Goal: Task Accomplishment & Management: Complete application form

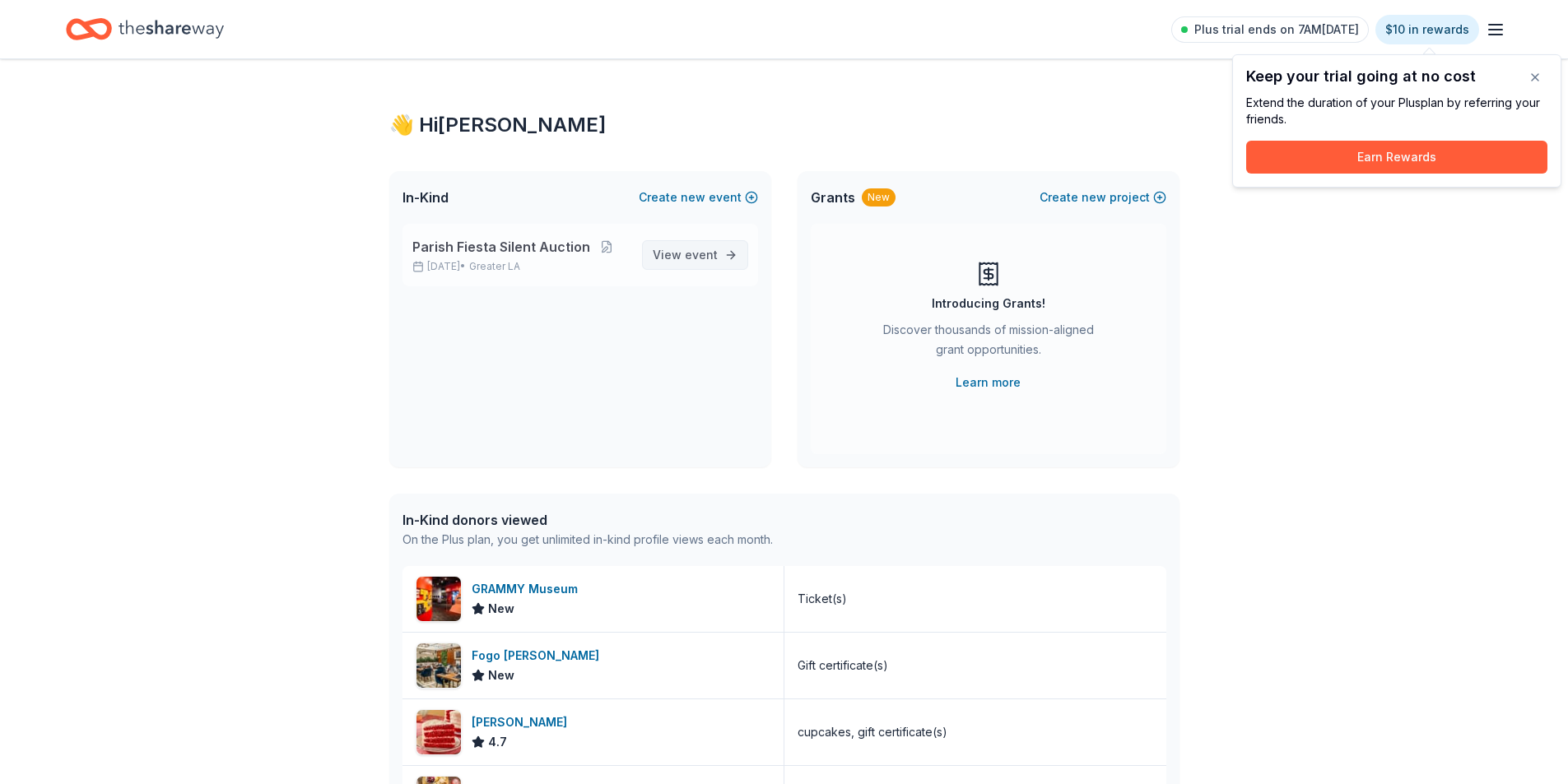
click at [673, 254] on span "View event" at bounding box center [685, 255] width 65 height 20
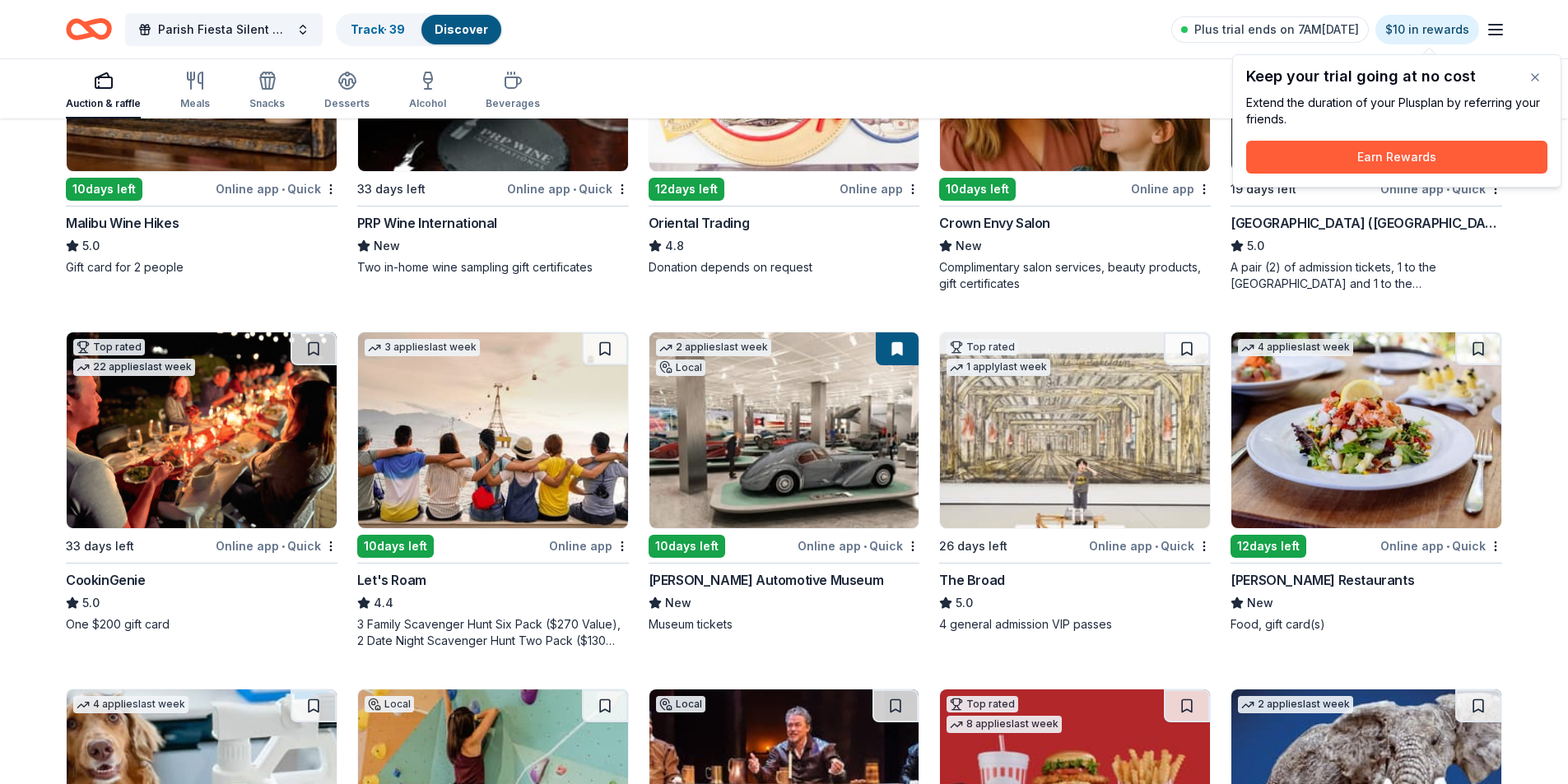
scroll to position [329, 0]
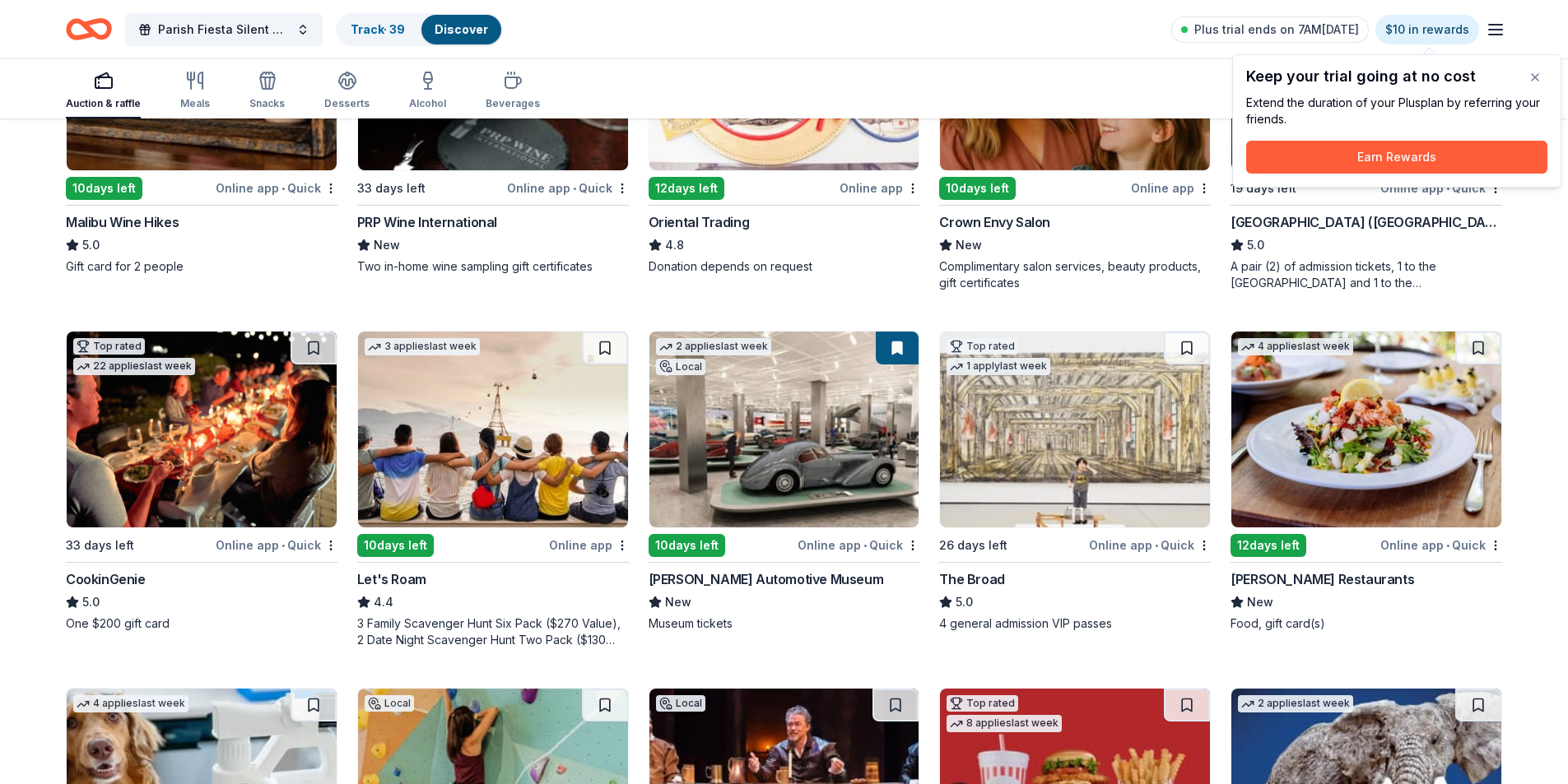
click at [716, 451] on img at bounding box center [784, 429] width 270 height 196
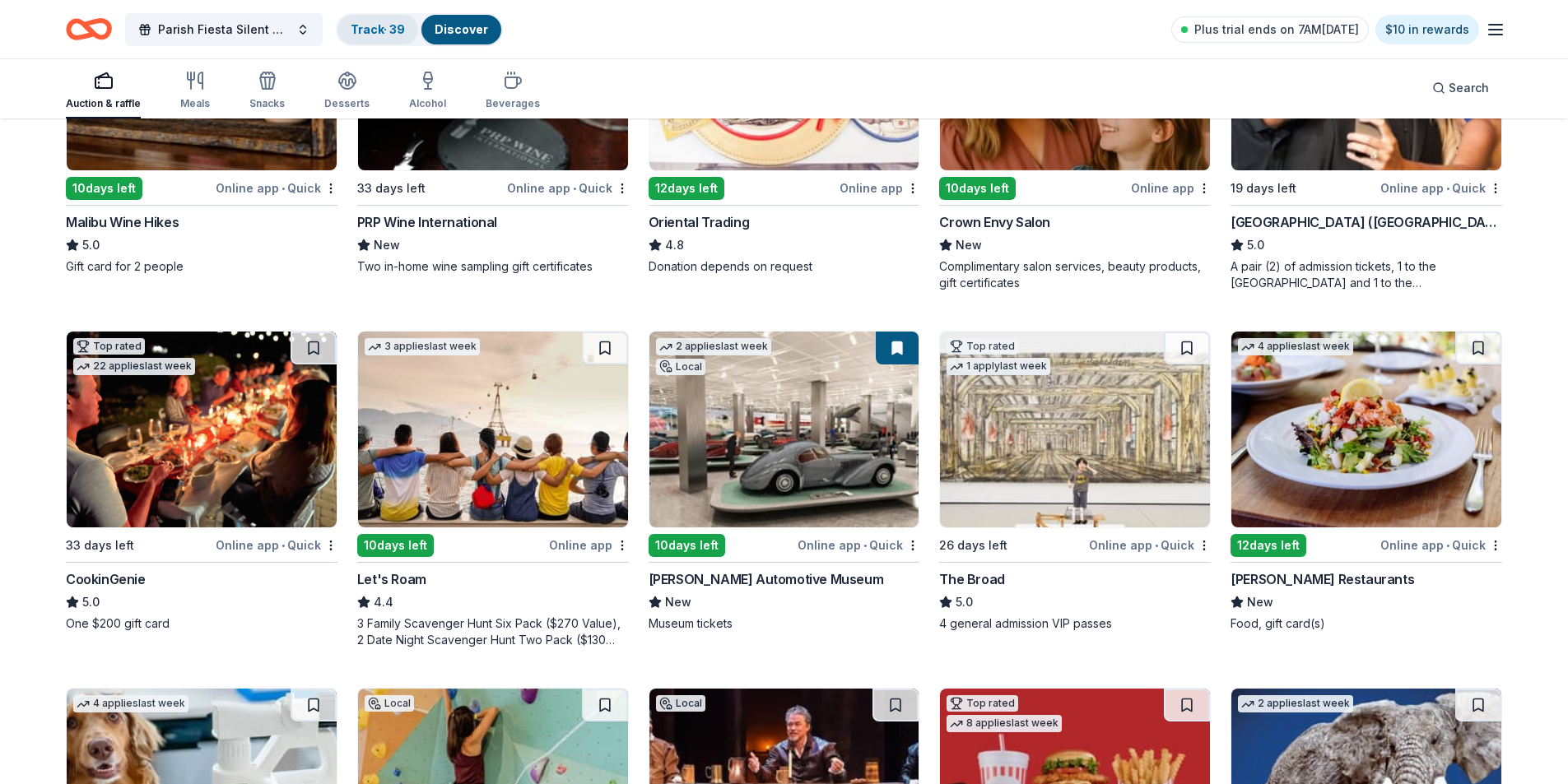
click at [371, 33] on link "Track · 39" at bounding box center [378, 29] width 54 height 14
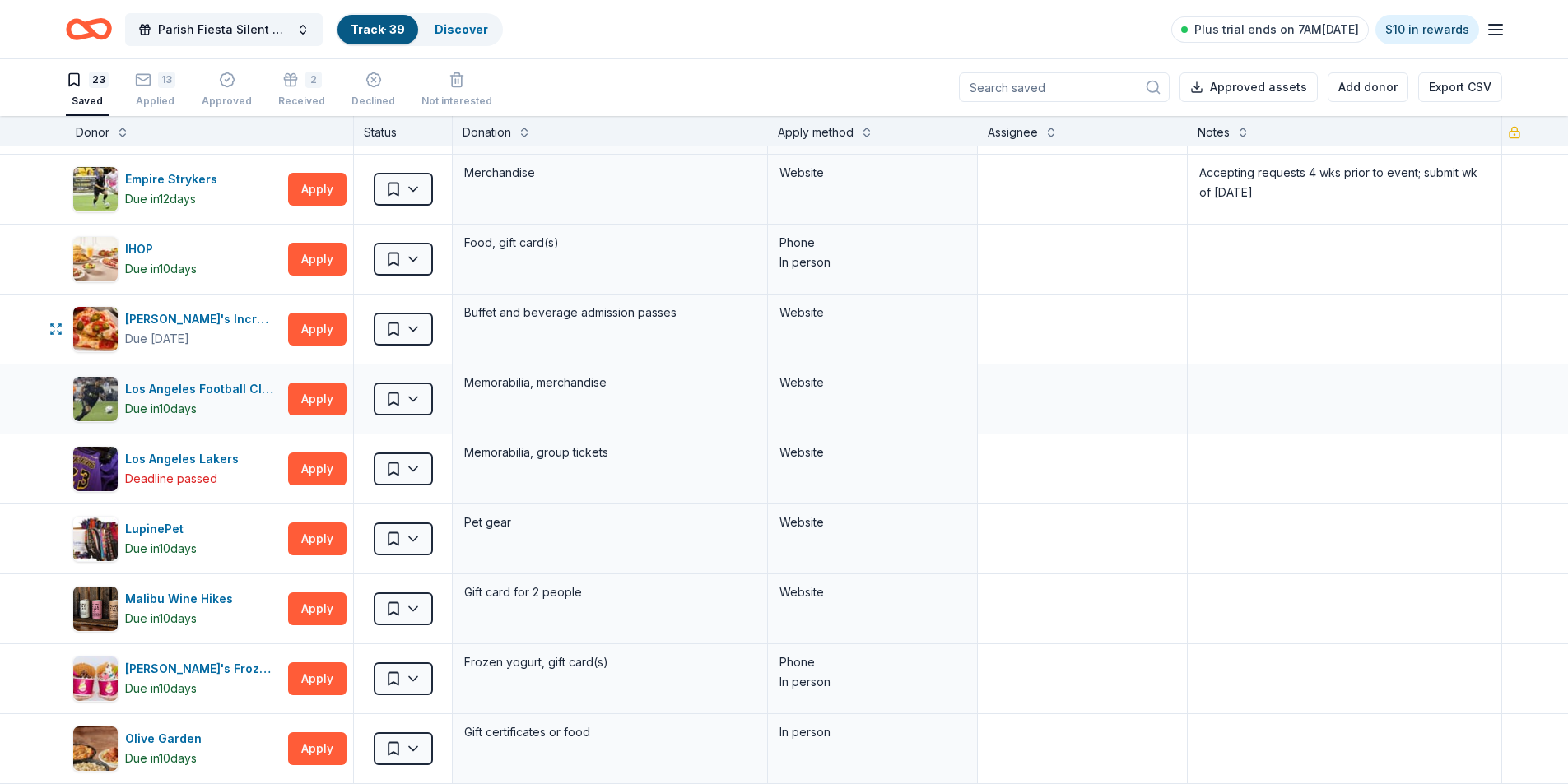
scroll to position [494, 0]
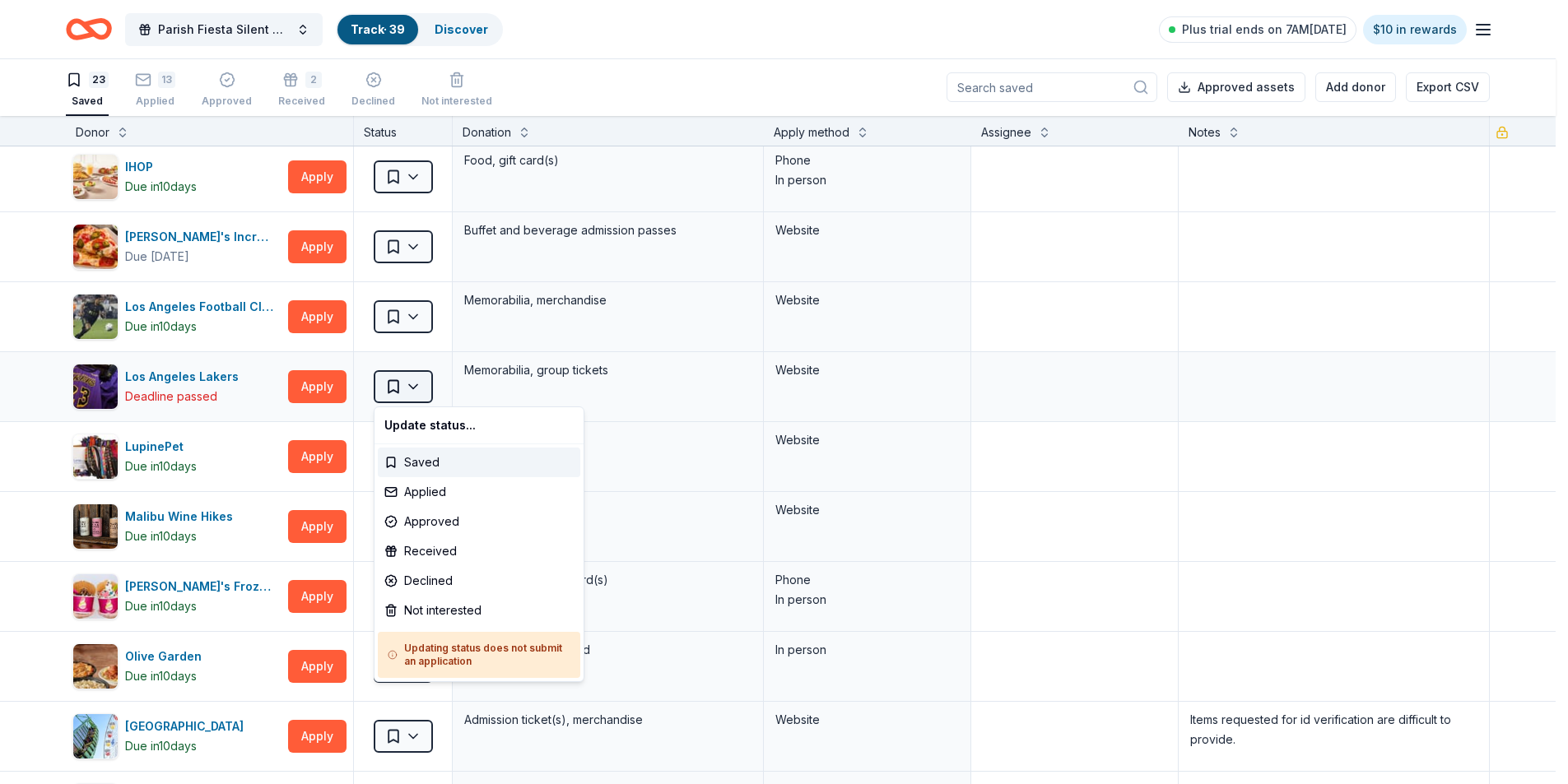
click at [413, 386] on html "Parish Fiesta Silent Auction Track · 39 Discover Plus trial ends on 7AM[DATE] $…" at bounding box center [784, 391] width 1568 height 784
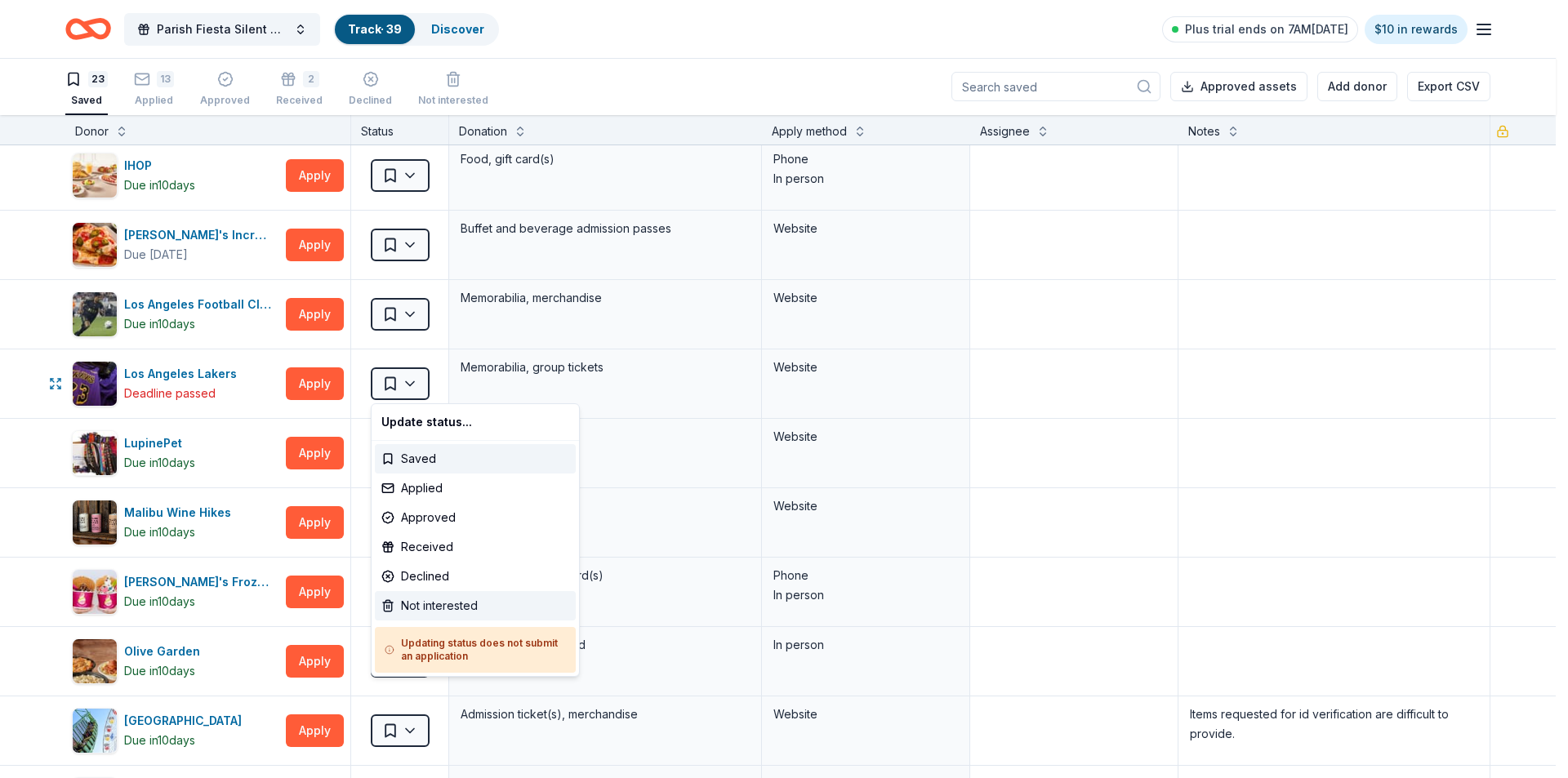
click at [415, 607] on div "Not interested" at bounding box center [475, 606] width 201 height 30
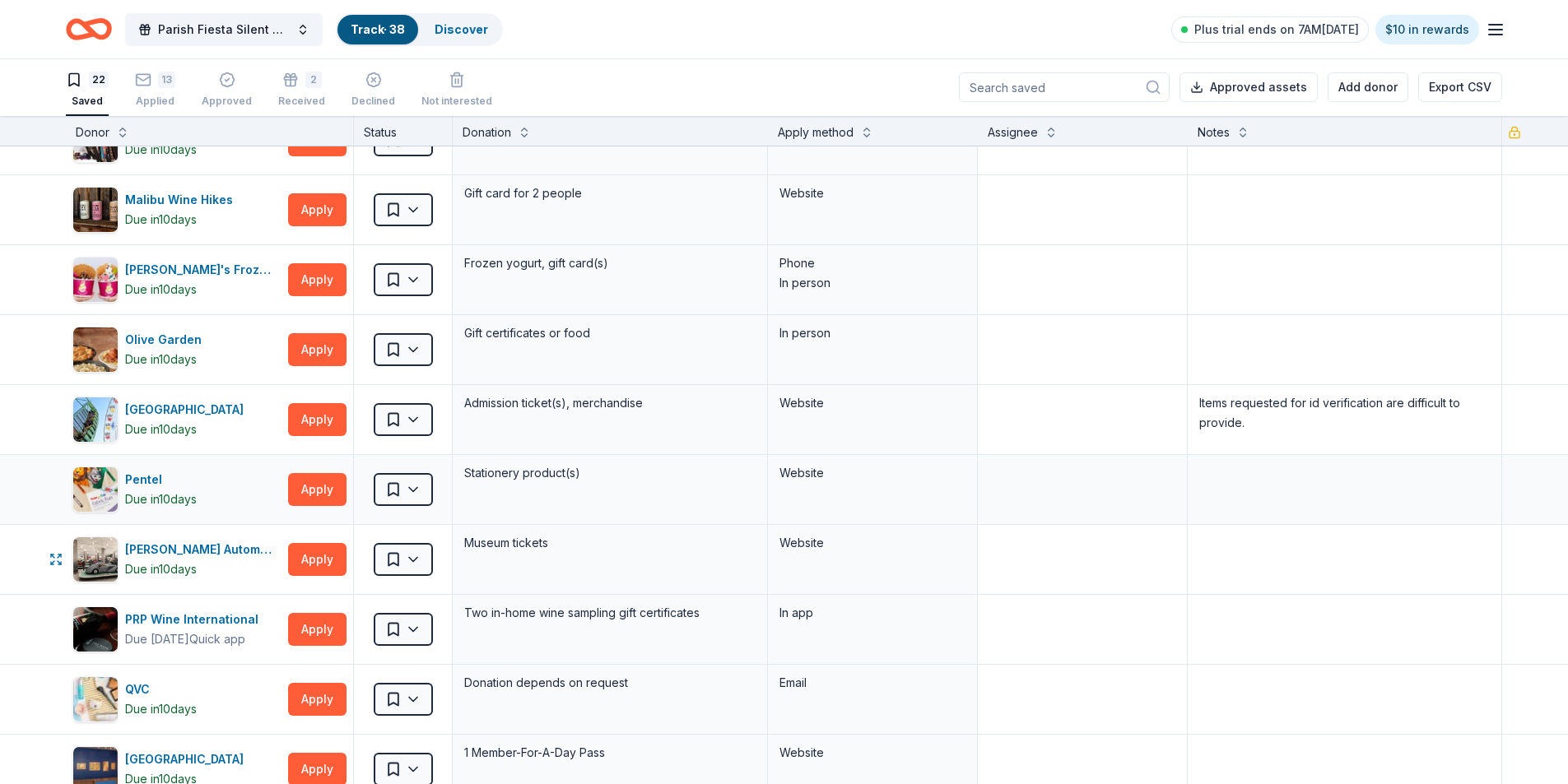
scroll to position [823, 0]
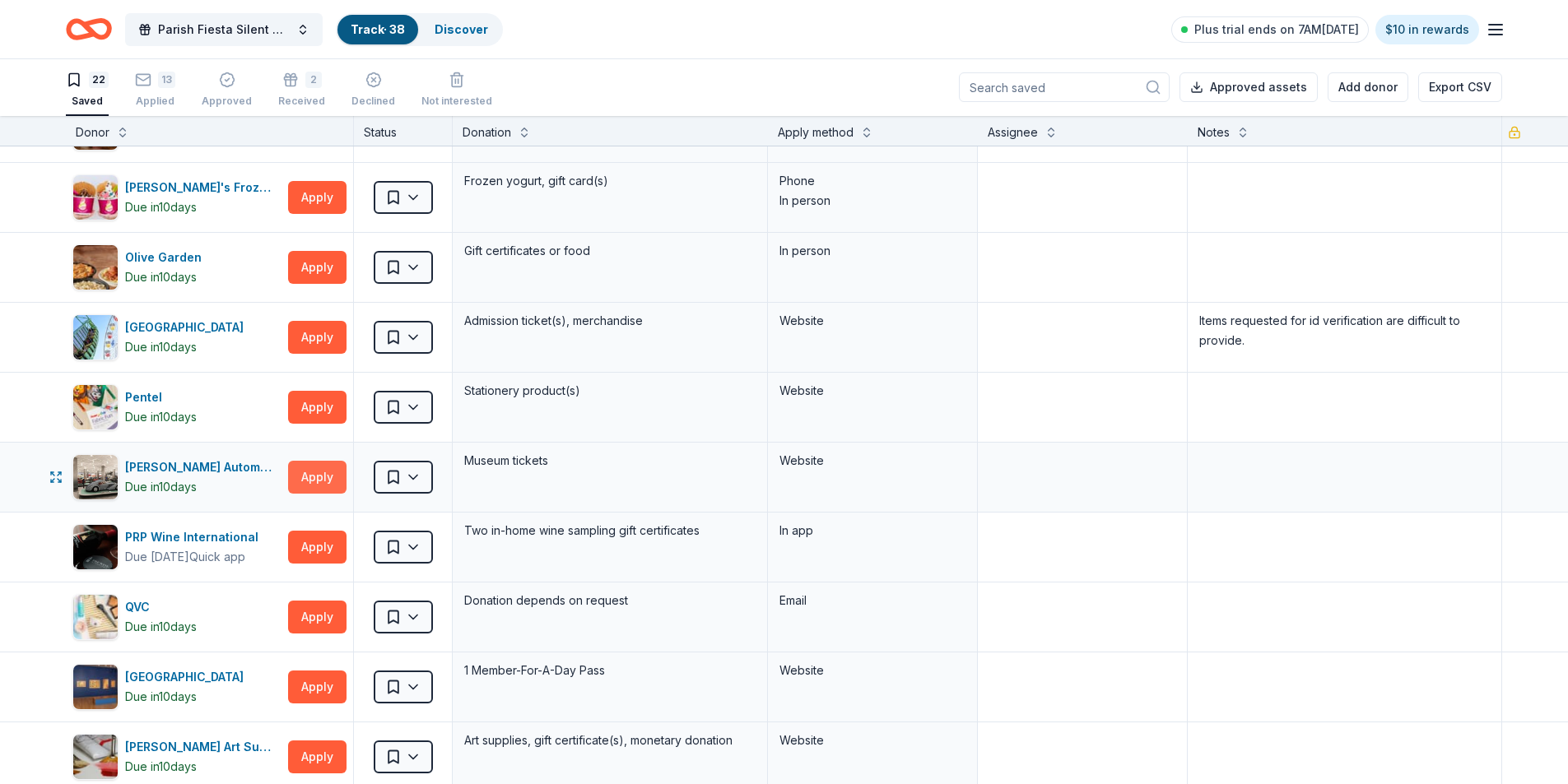
click at [304, 474] on button "Apply" at bounding box center [317, 477] width 59 height 33
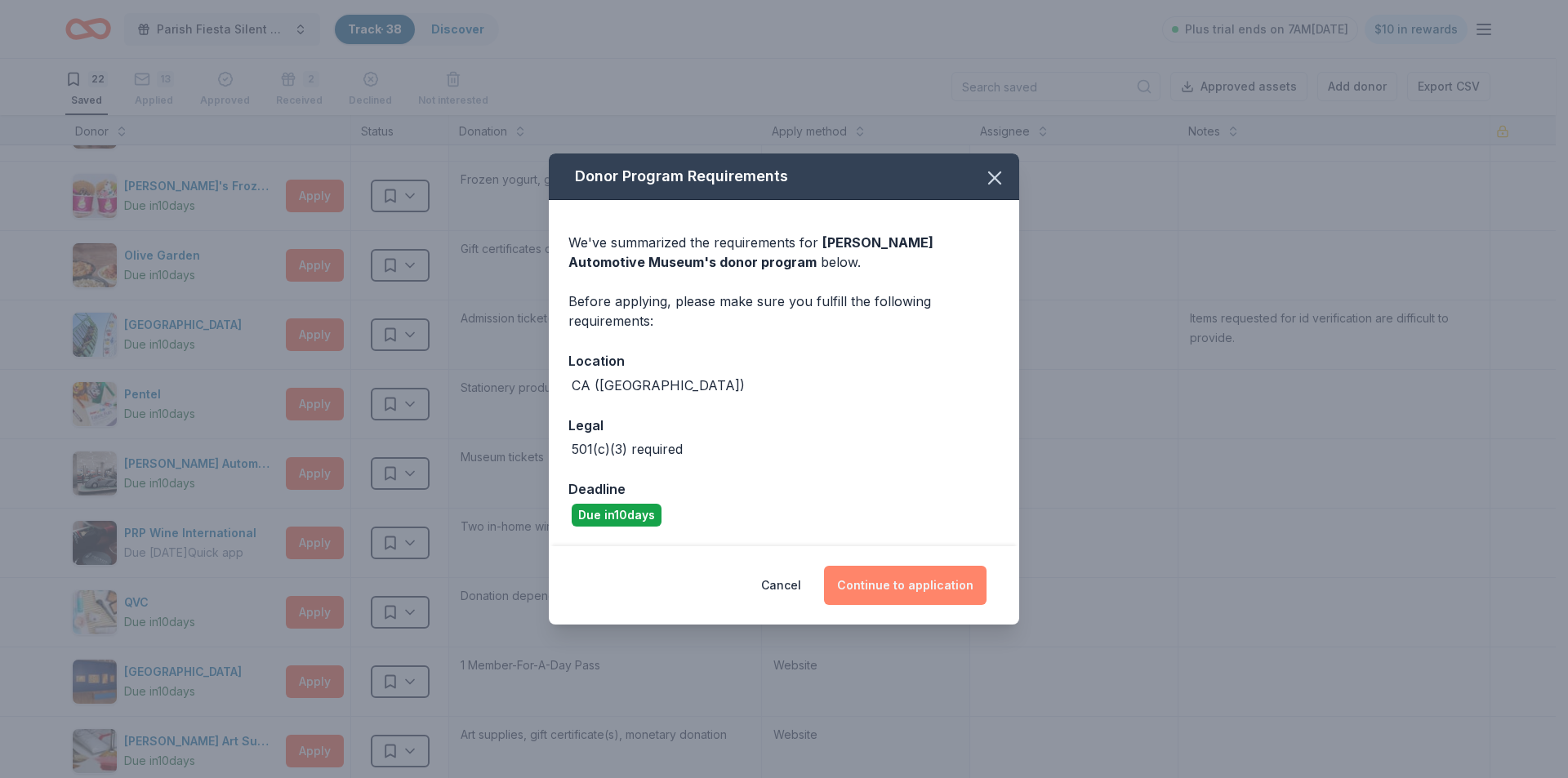
click at [902, 585] on button "Continue to application" at bounding box center [905, 585] width 162 height 39
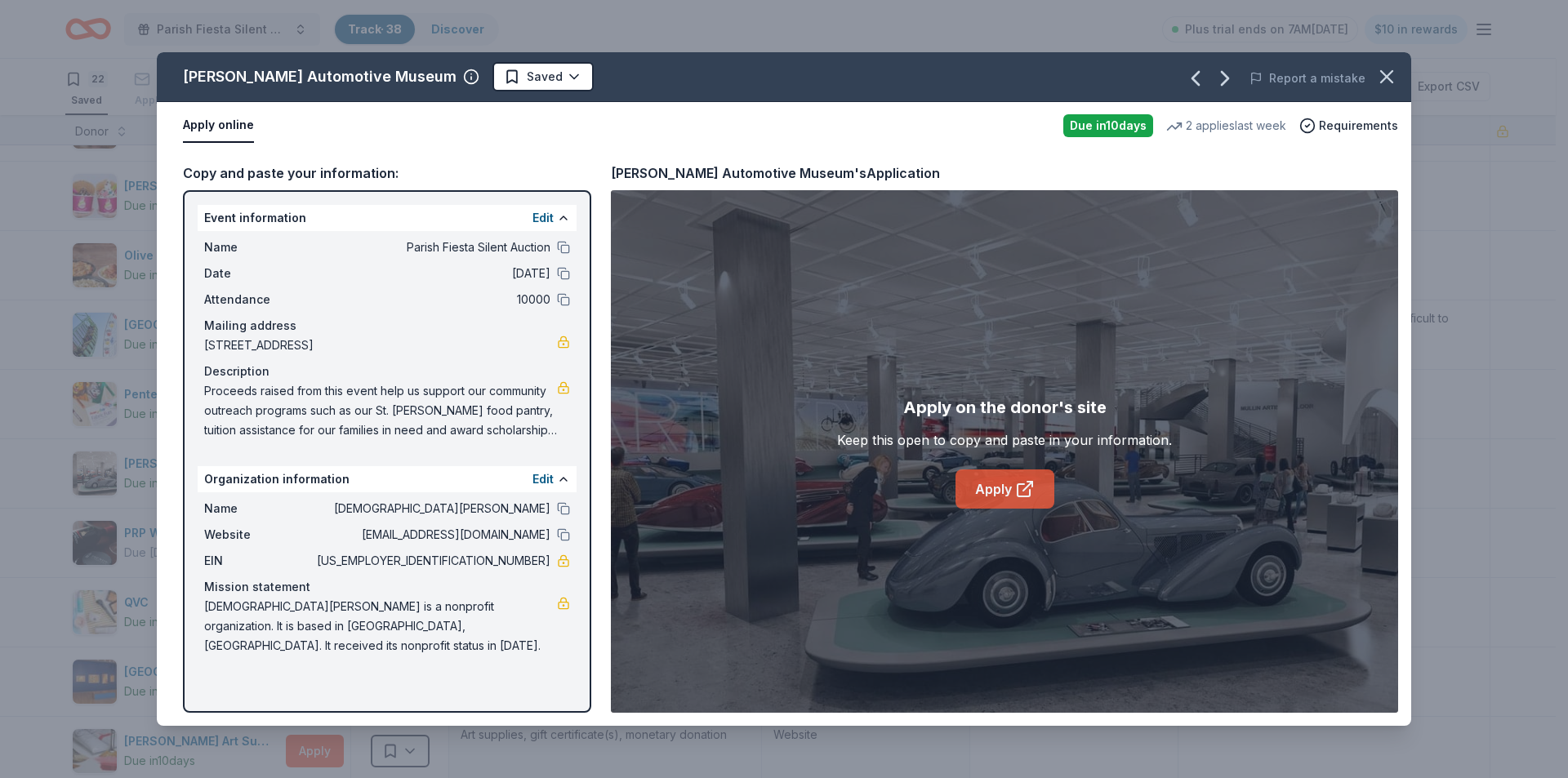
click at [1002, 505] on link "Apply" at bounding box center [1005, 489] width 99 height 39
click at [212, 390] on span "Proceeds raised from this event help us support our community outreach programs…" at bounding box center [380, 410] width 353 height 58
click at [1374, 72] on button "button" at bounding box center [1386, 76] width 36 height 36
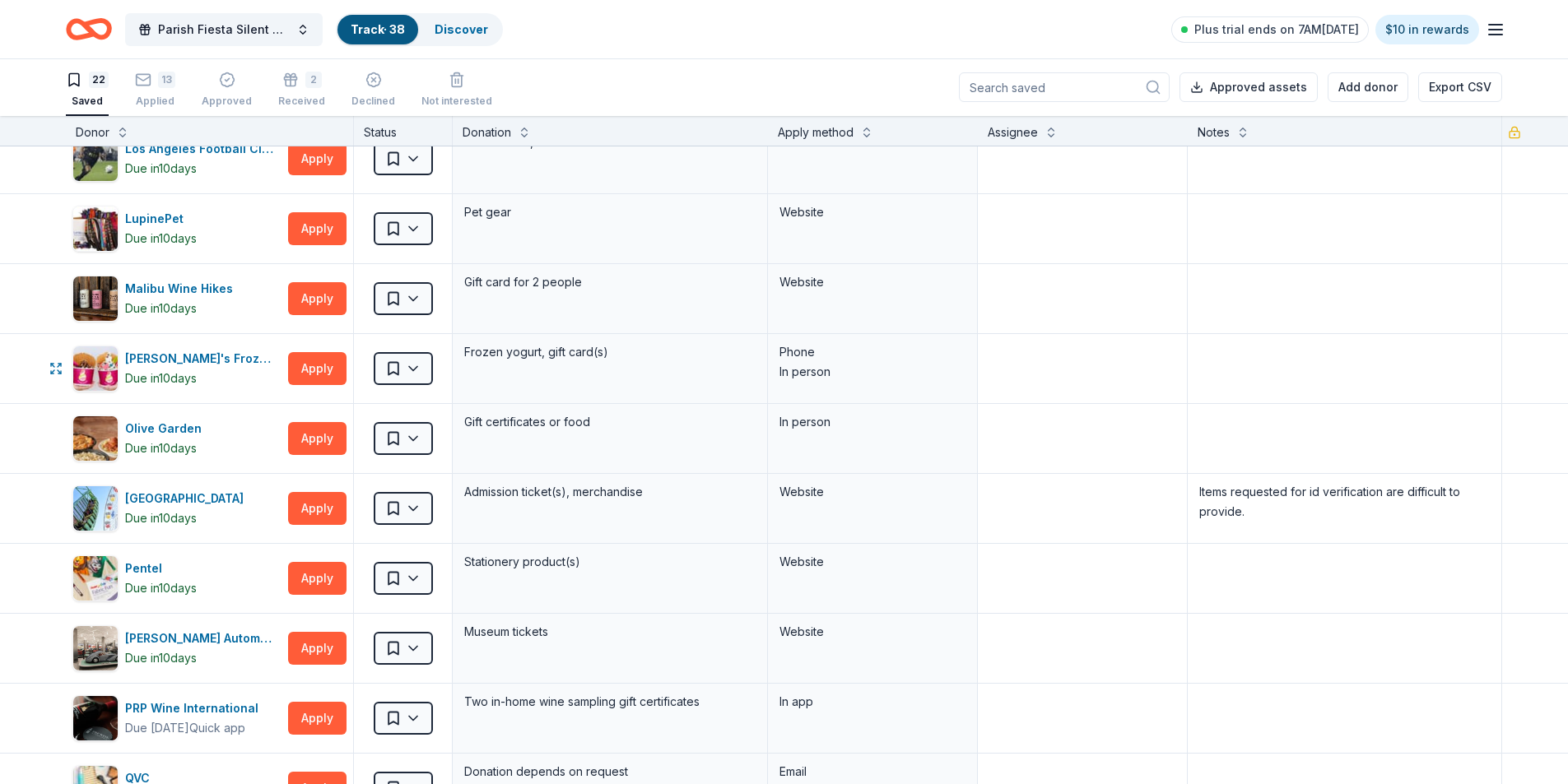
scroll to position [658, 0]
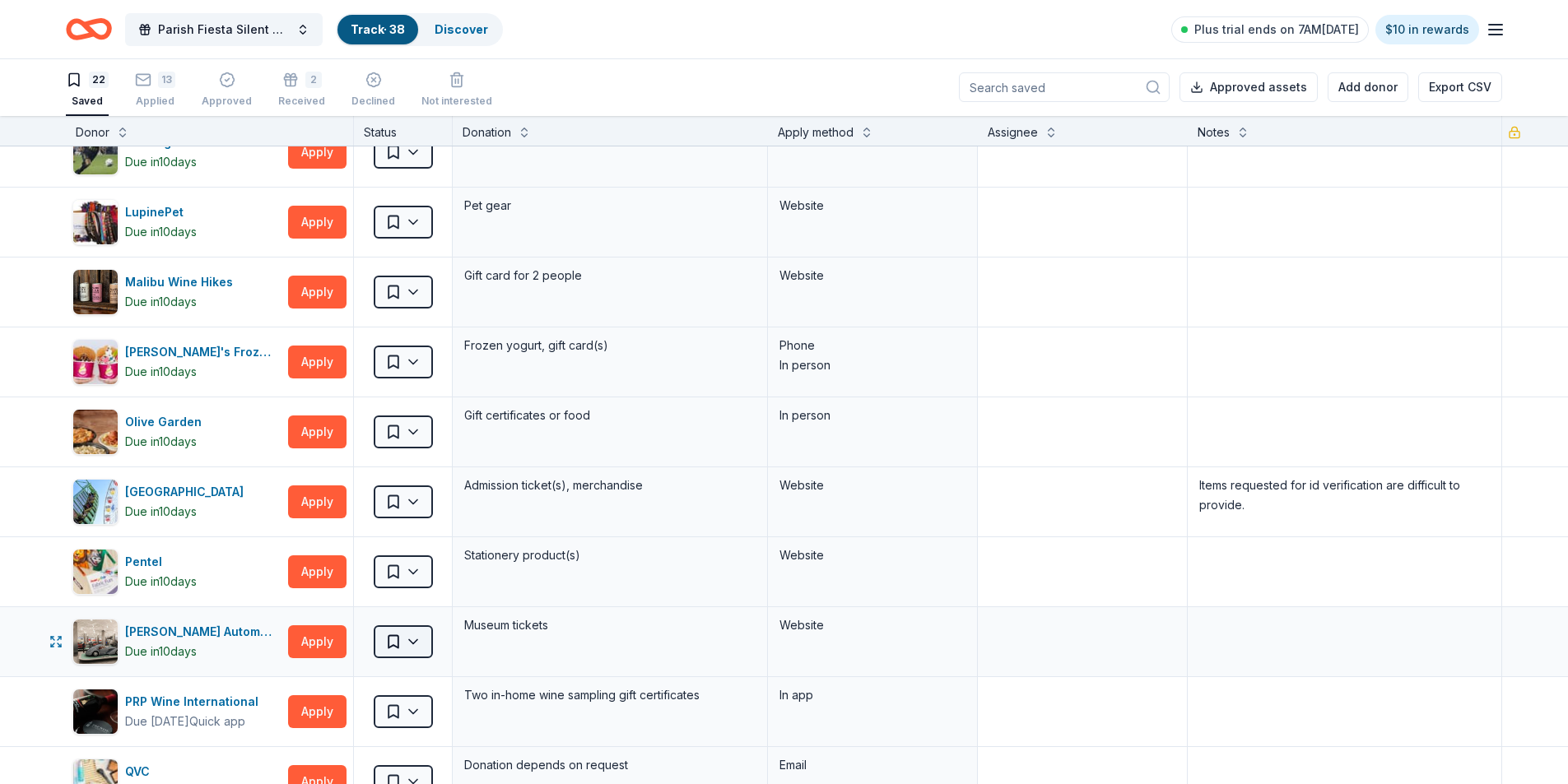
click at [417, 643] on html "Parish Fiesta Silent Auction Track · 38 Discover Plus trial ends on 7AM[DATE] $…" at bounding box center [784, 391] width 1568 height 784
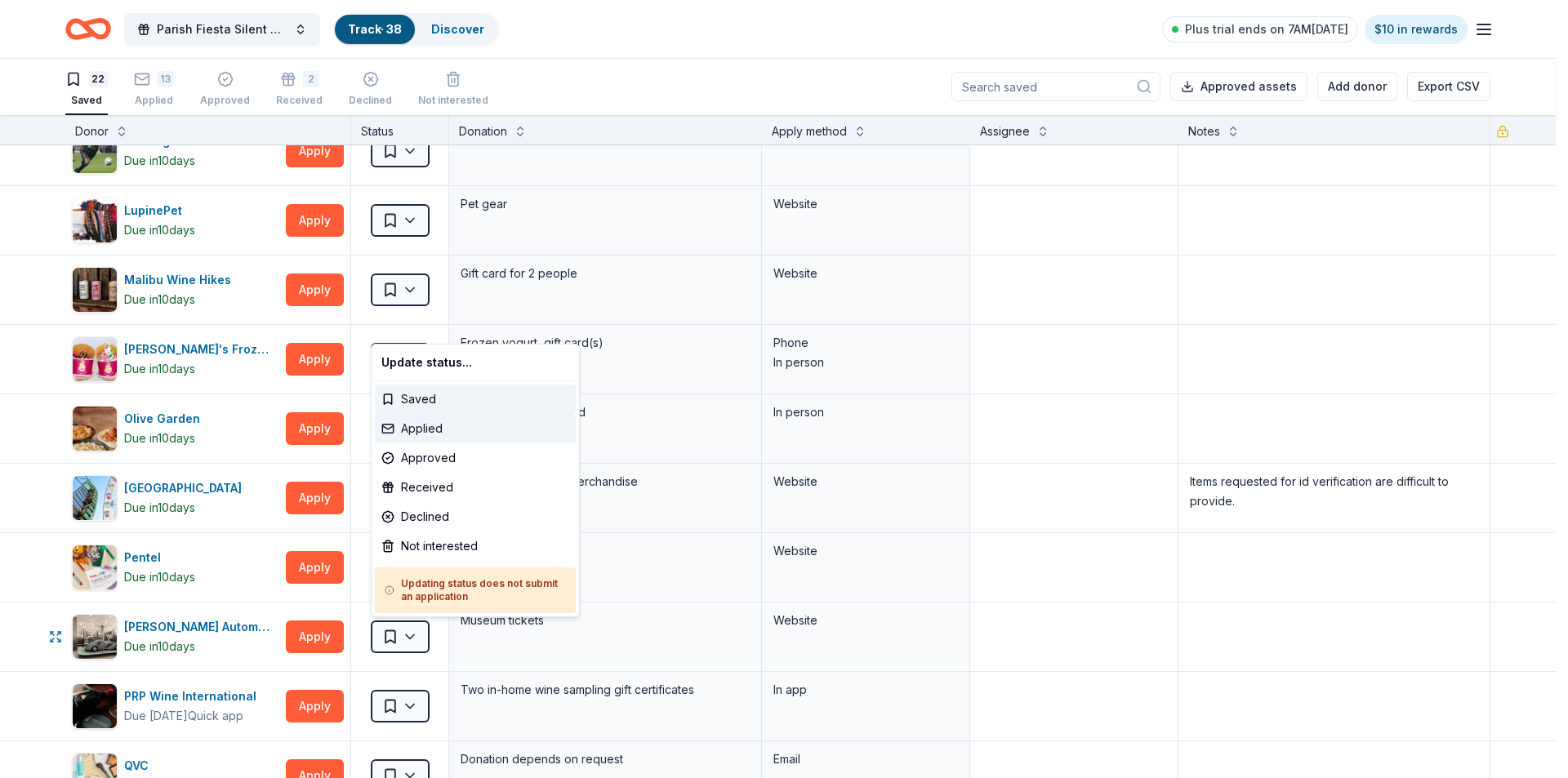
click at [426, 427] on div "Applied" at bounding box center [475, 429] width 201 height 30
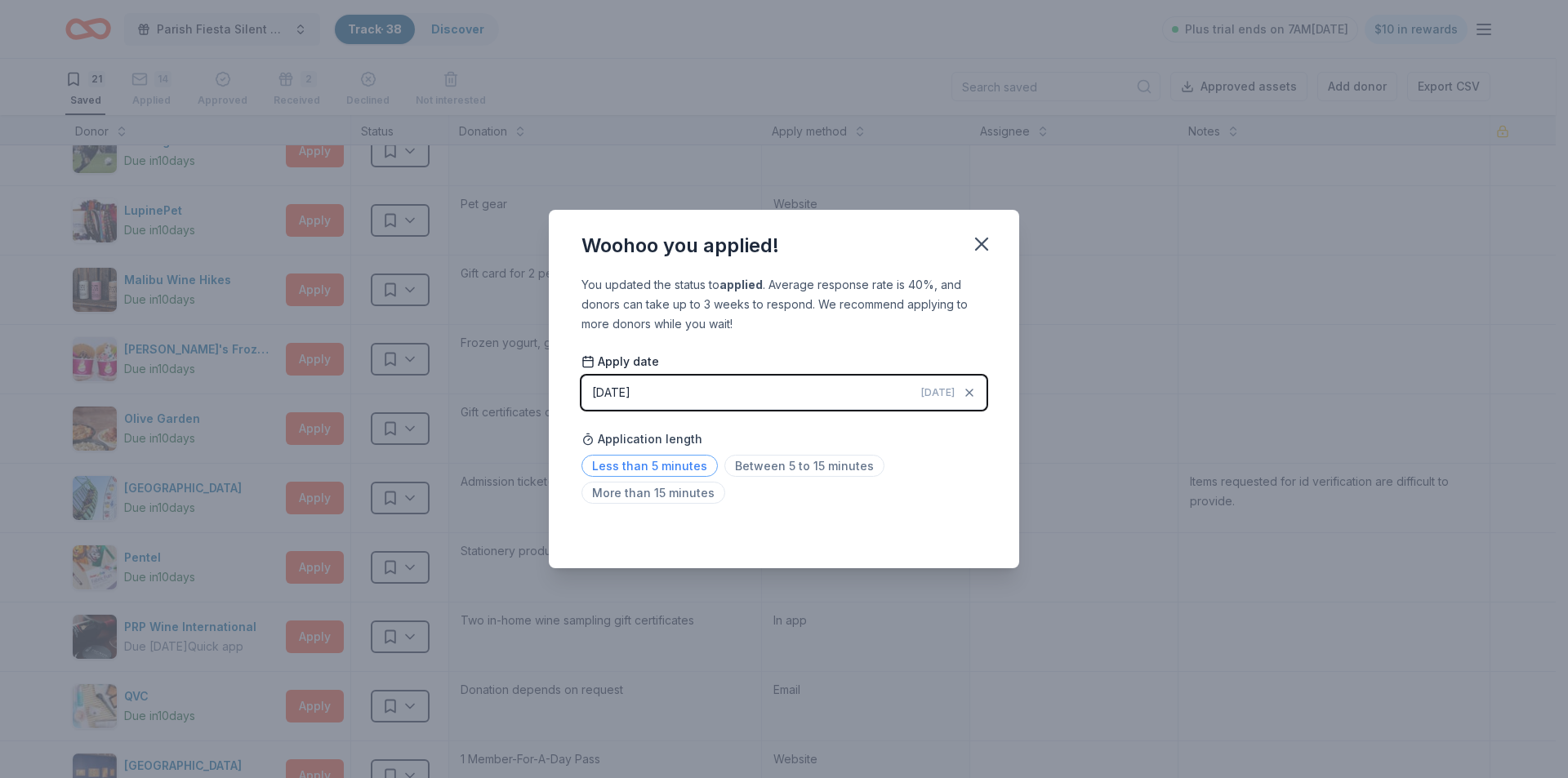
click at [676, 470] on span "Less than 5 minutes" at bounding box center [649, 466] width 136 height 22
click at [983, 242] on icon "button" at bounding box center [982, 244] width 11 height 11
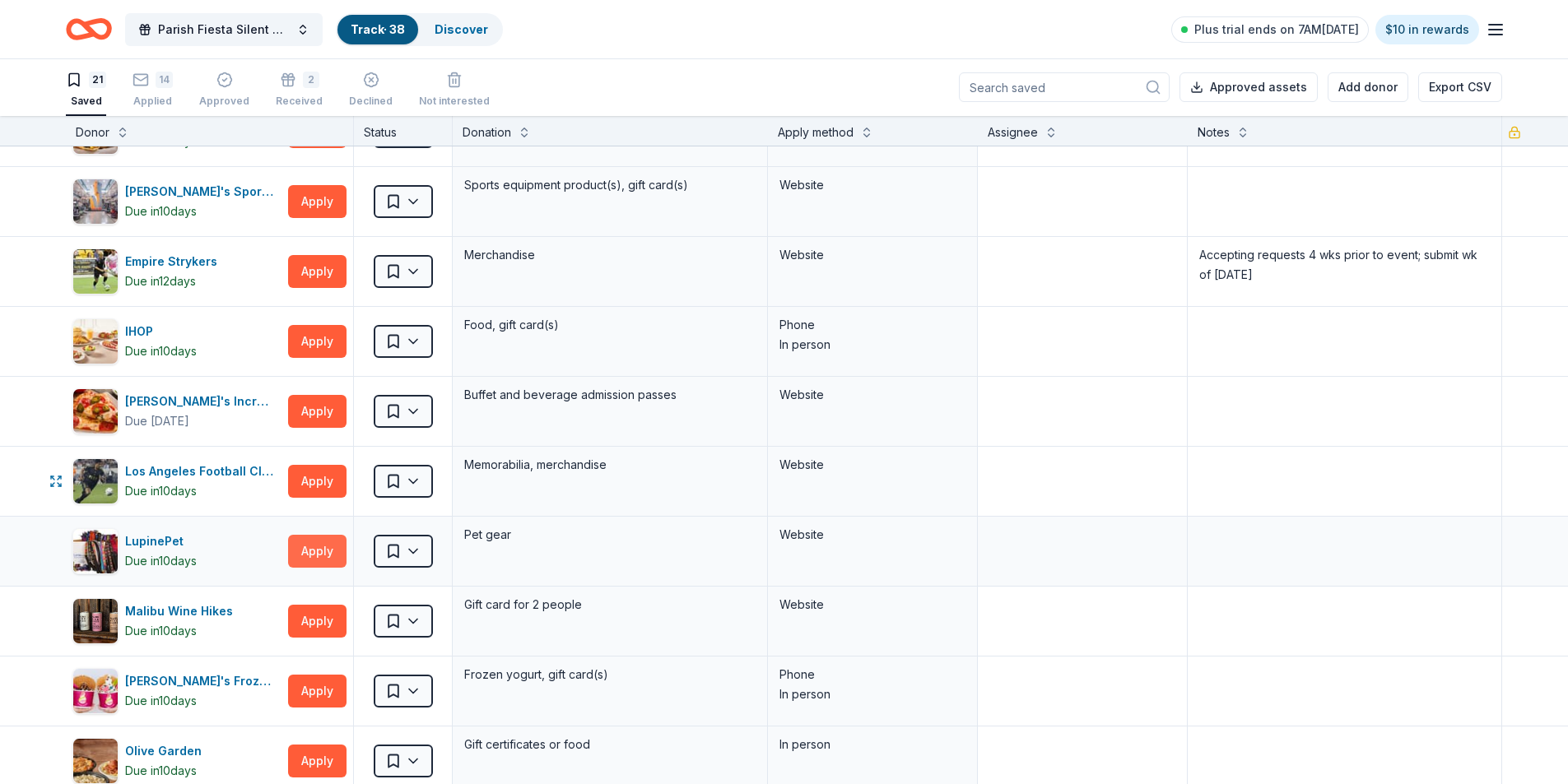
scroll to position [0, 0]
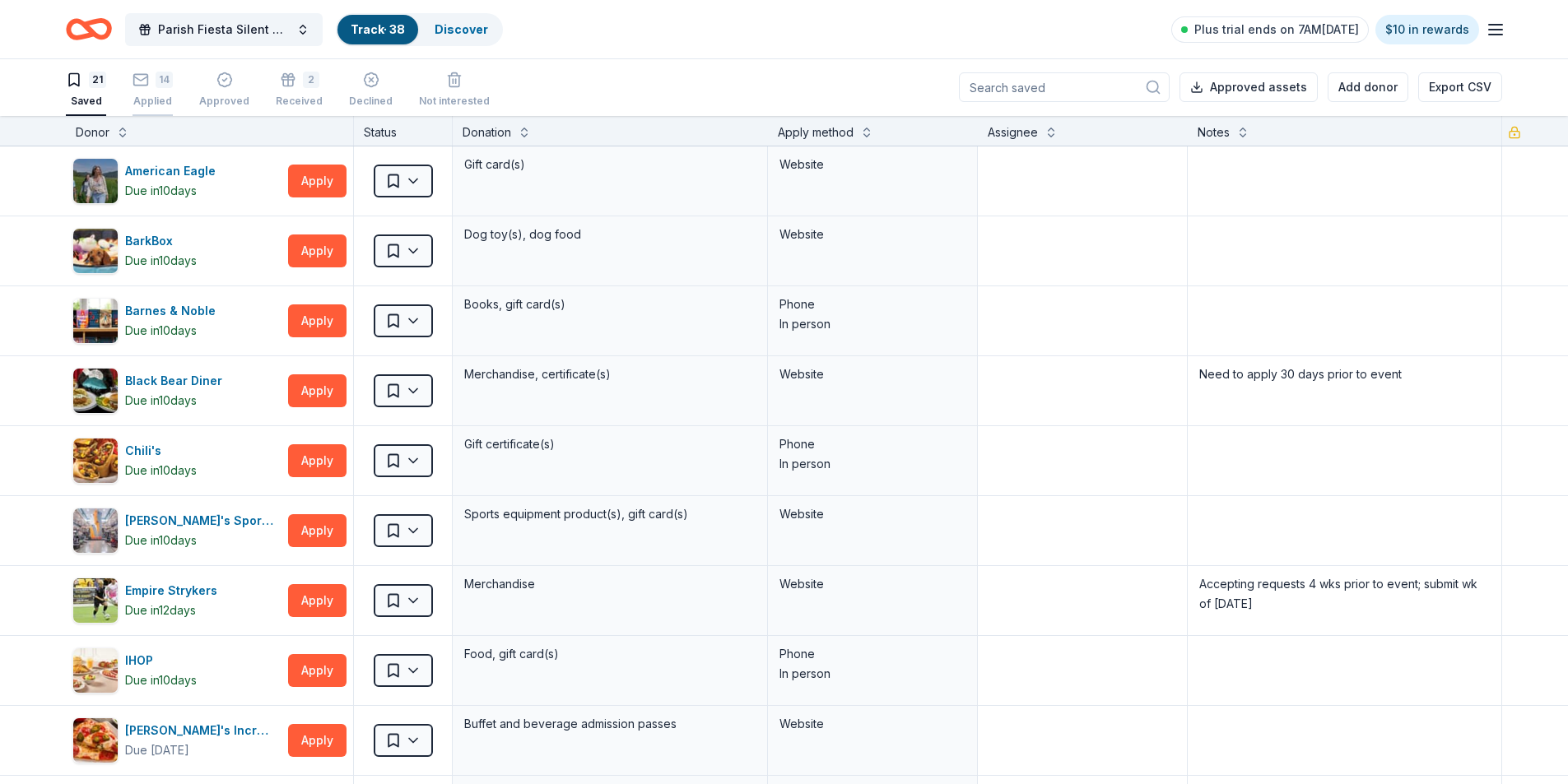
click at [149, 102] on div "Applied" at bounding box center [152, 95] width 40 height 13
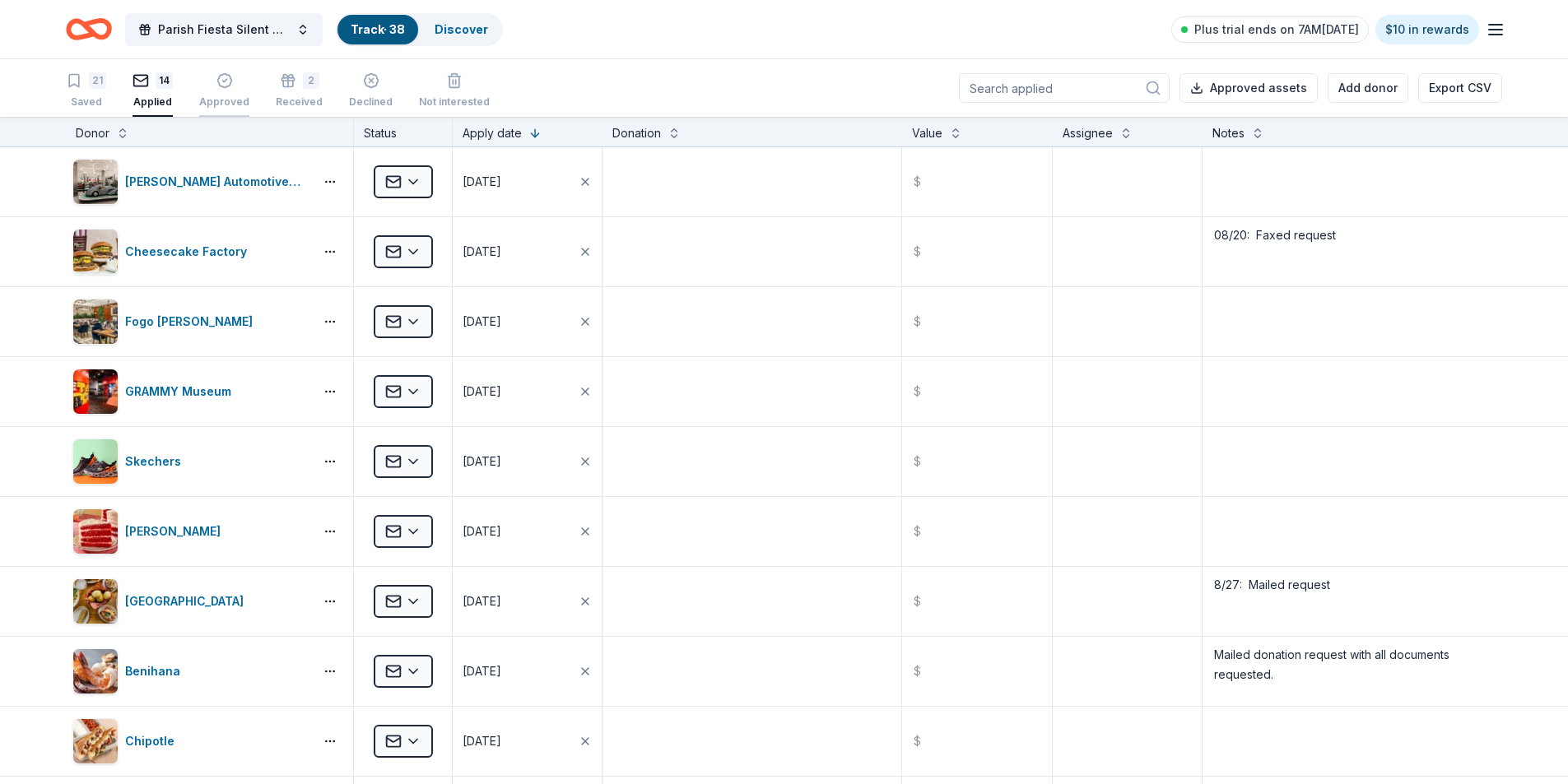
click at [209, 98] on div "Approved" at bounding box center [224, 102] width 50 height 13
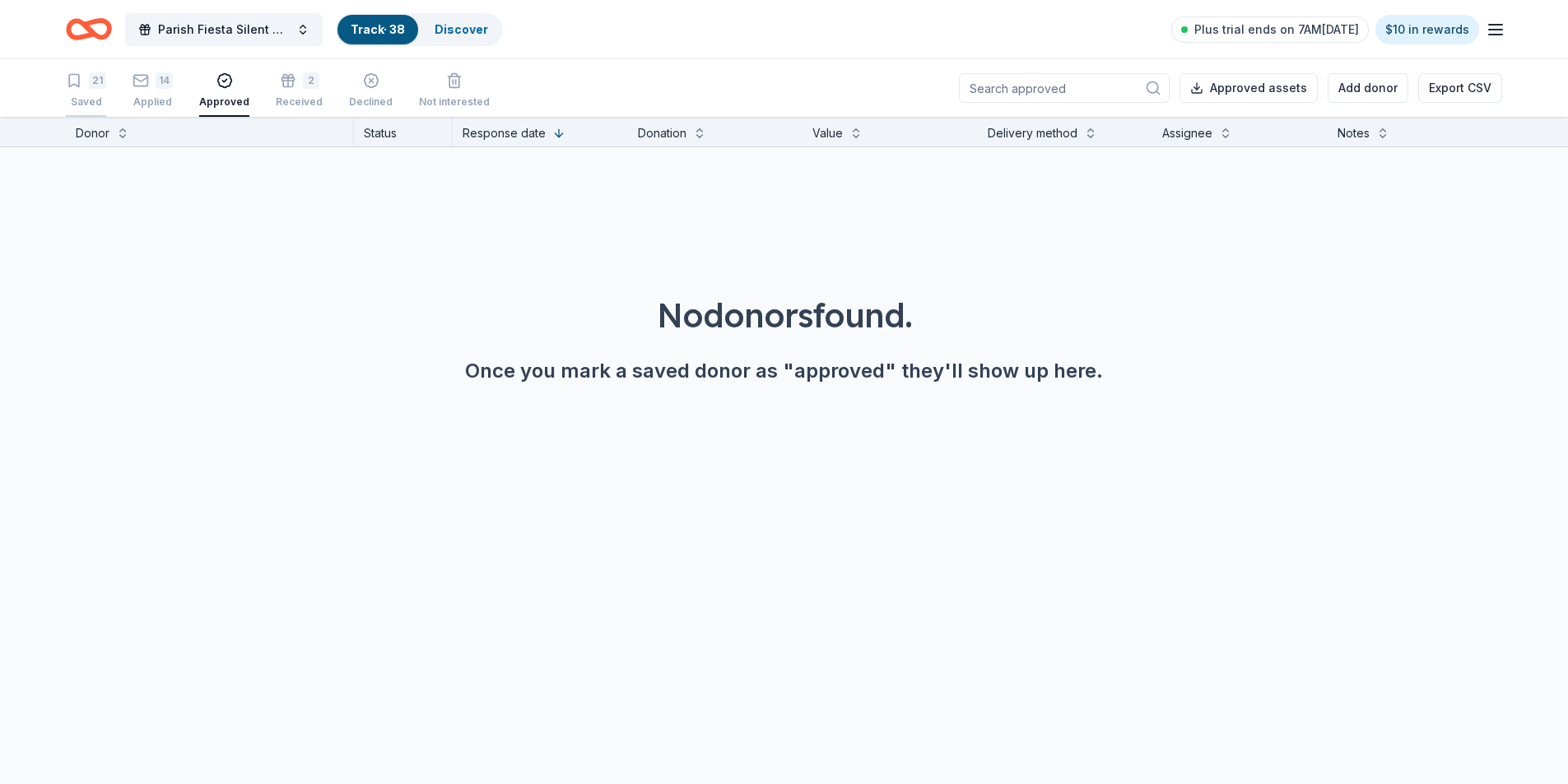
click at [90, 98] on div "Saved" at bounding box center [86, 102] width 40 height 13
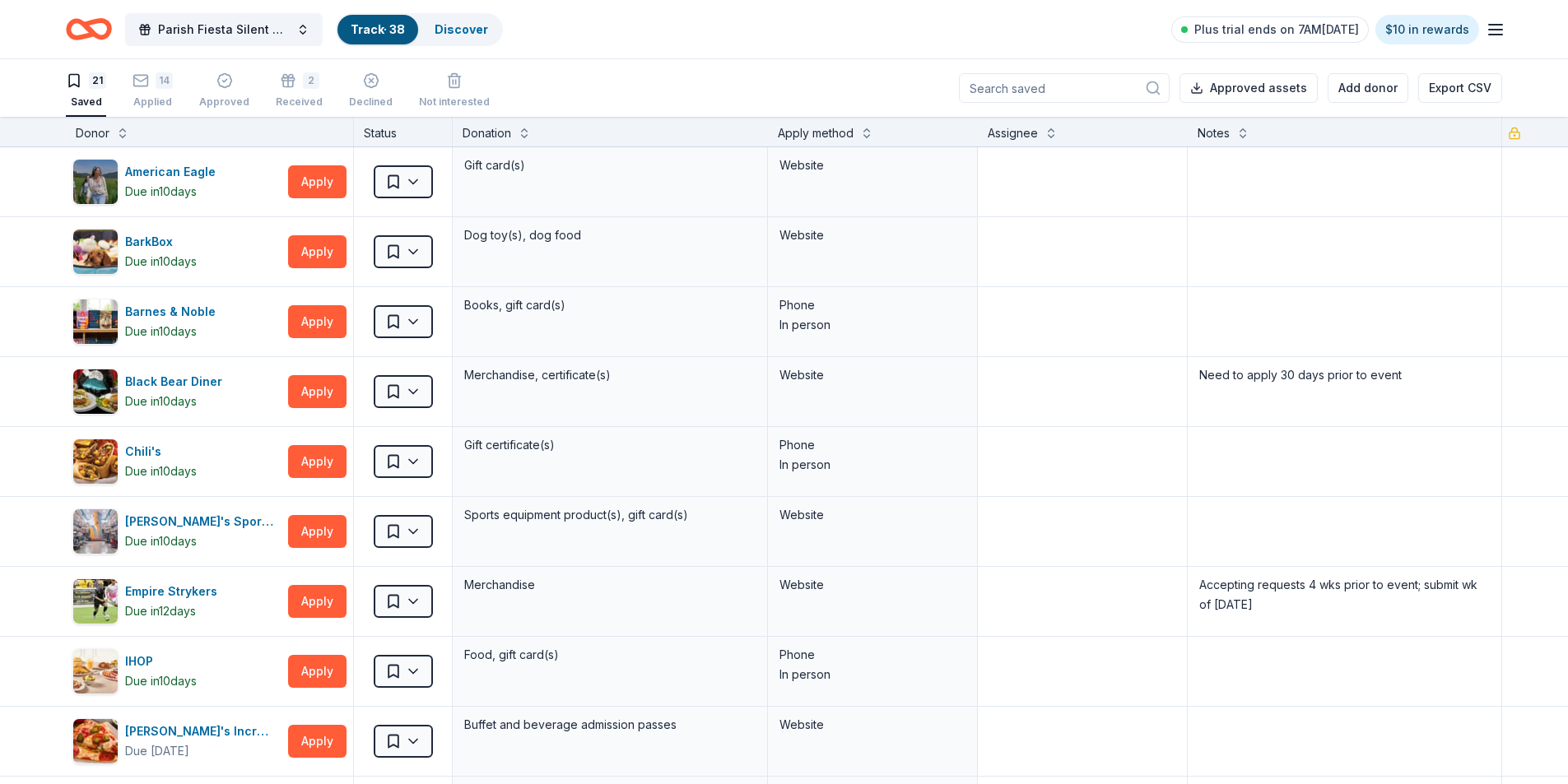
click at [1491, 26] on icon "button" at bounding box center [1495, 29] width 20 height 20
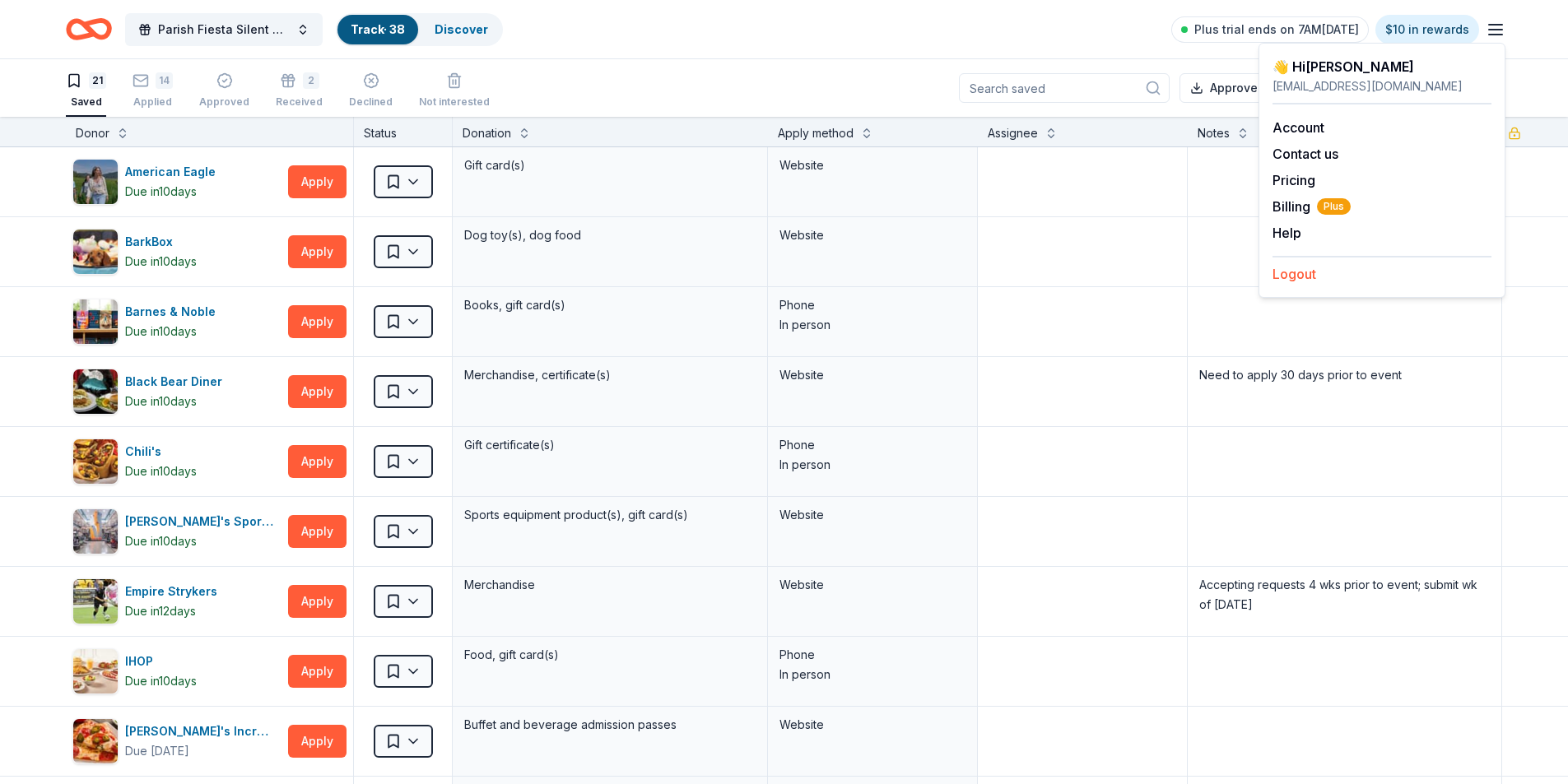
click at [1297, 269] on button "Logout" at bounding box center [1294, 273] width 44 height 20
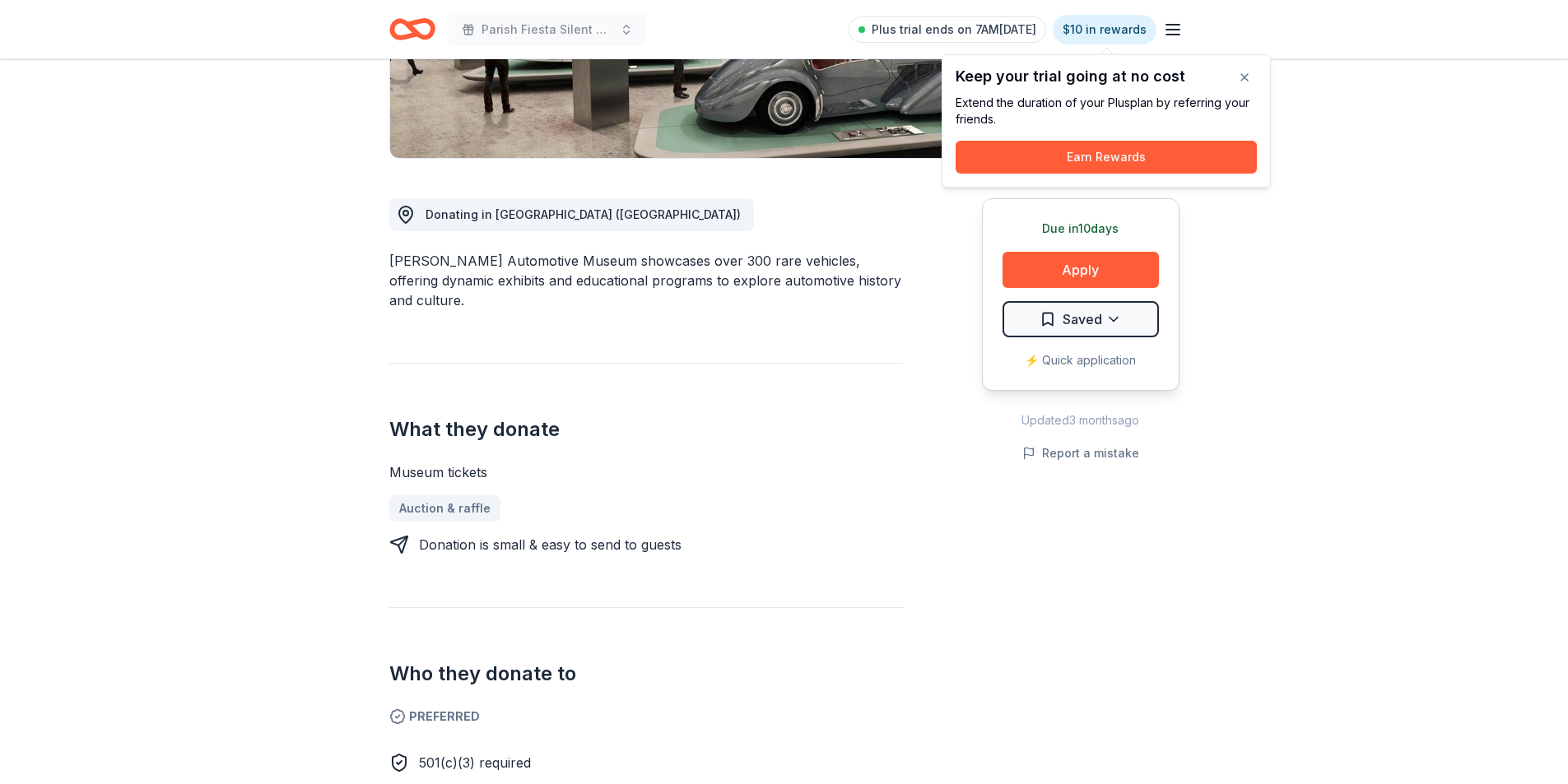
scroll to position [82, 0]
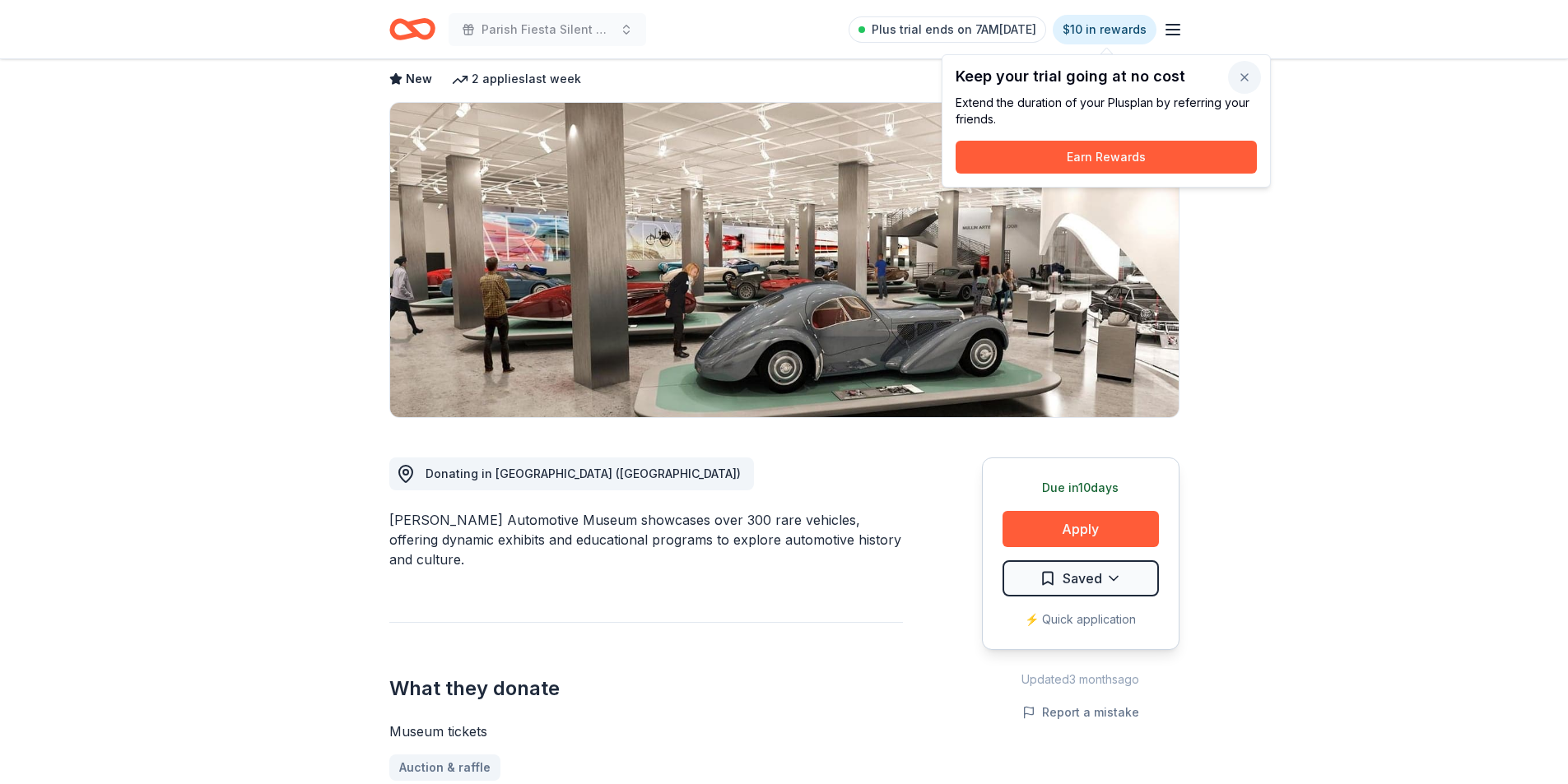
click at [1235, 78] on button "button" at bounding box center [1244, 77] width 33 height 33
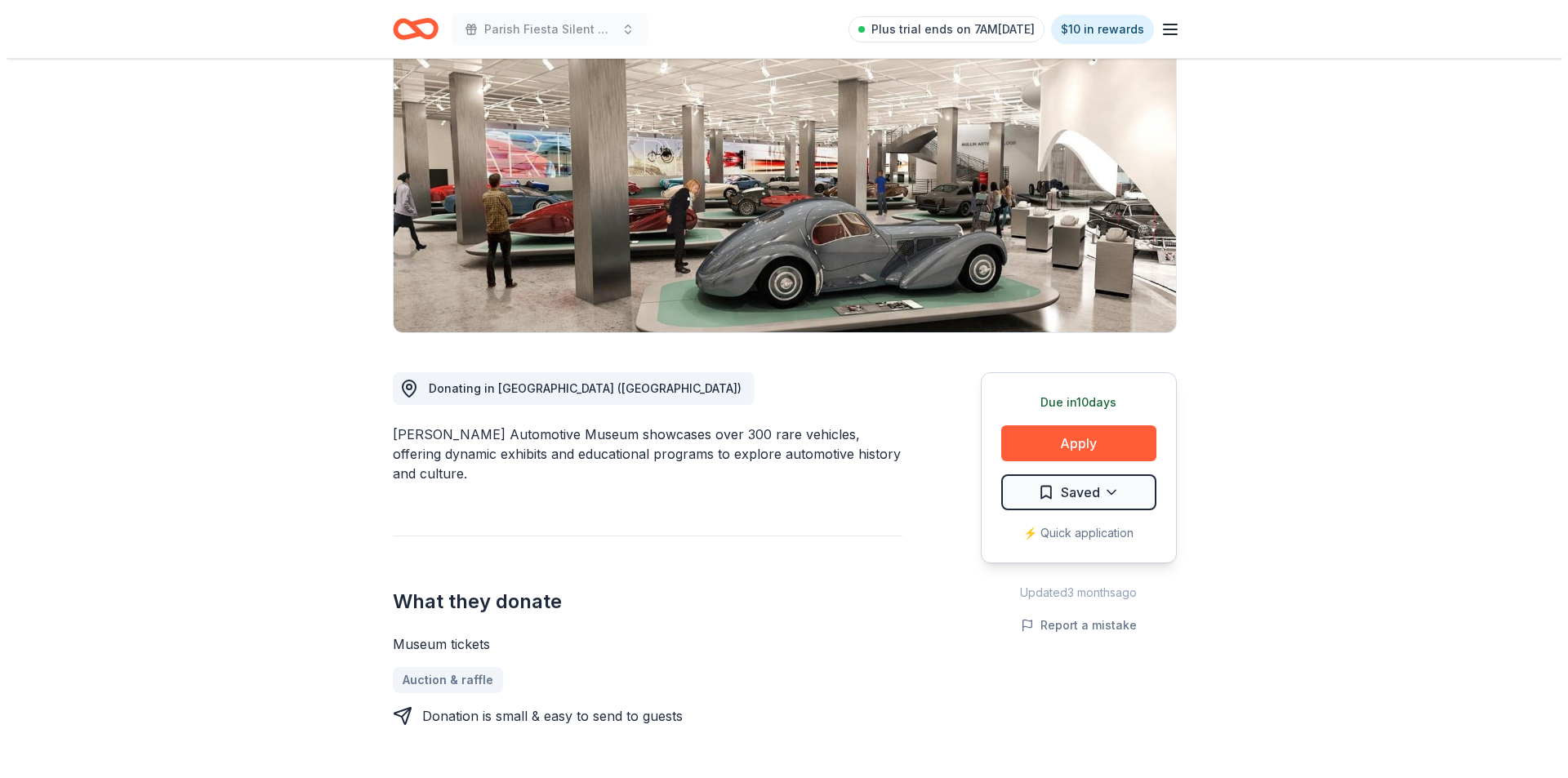
scroll to position [0, 0]
